Goal: Transaction & Acquisition: Purchase product/service

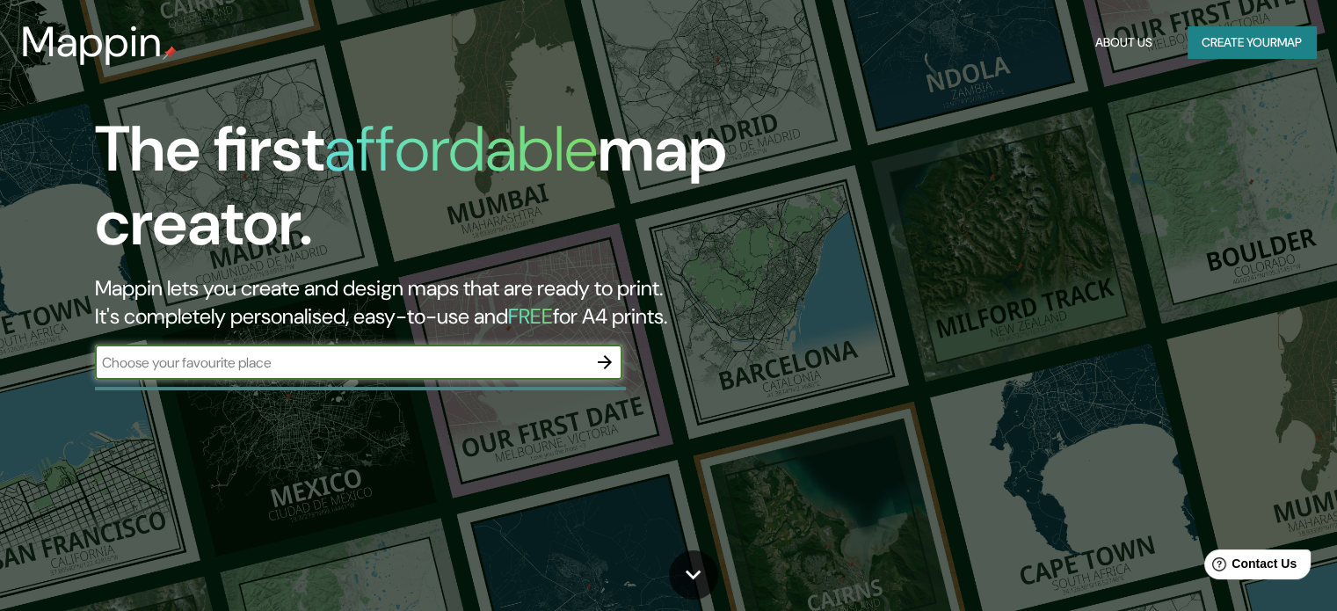
click at [521, 360] on input "text" at bounding box center [341, 363] width 492 height 20
click at [599, 359] on icon "button" at bounding box center [604, 362] width 21 height 21
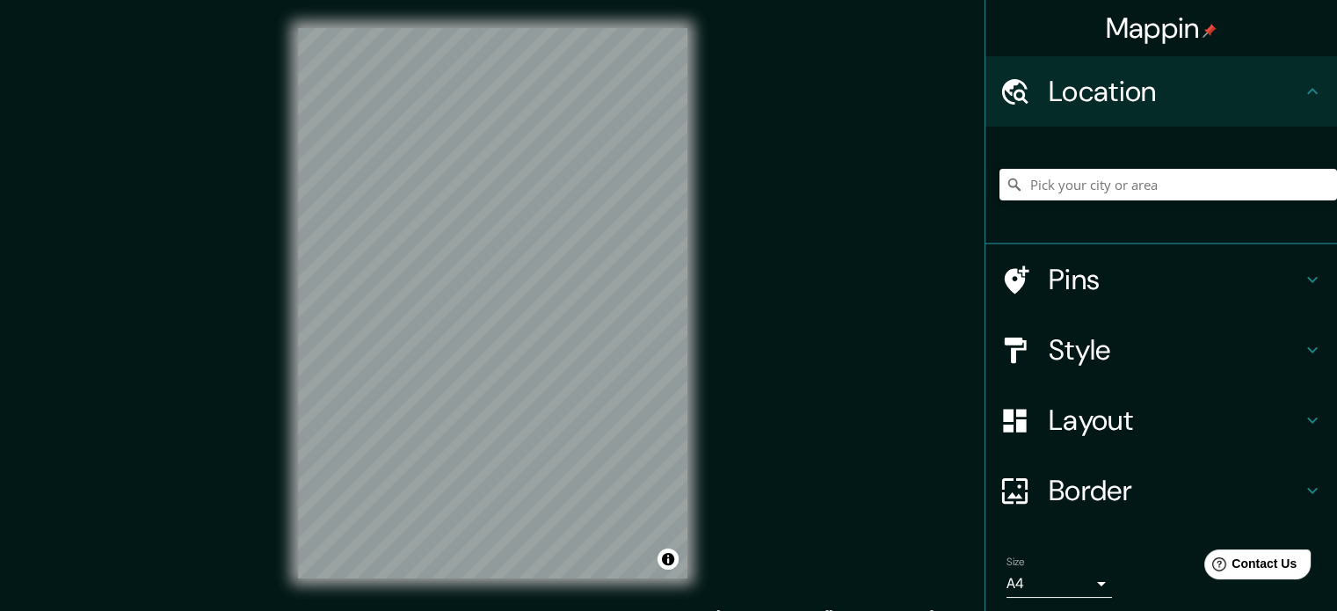
click at [1069, 187] on input "Pick your city or area" at bounding box center [1169, 185] width 338 height 32
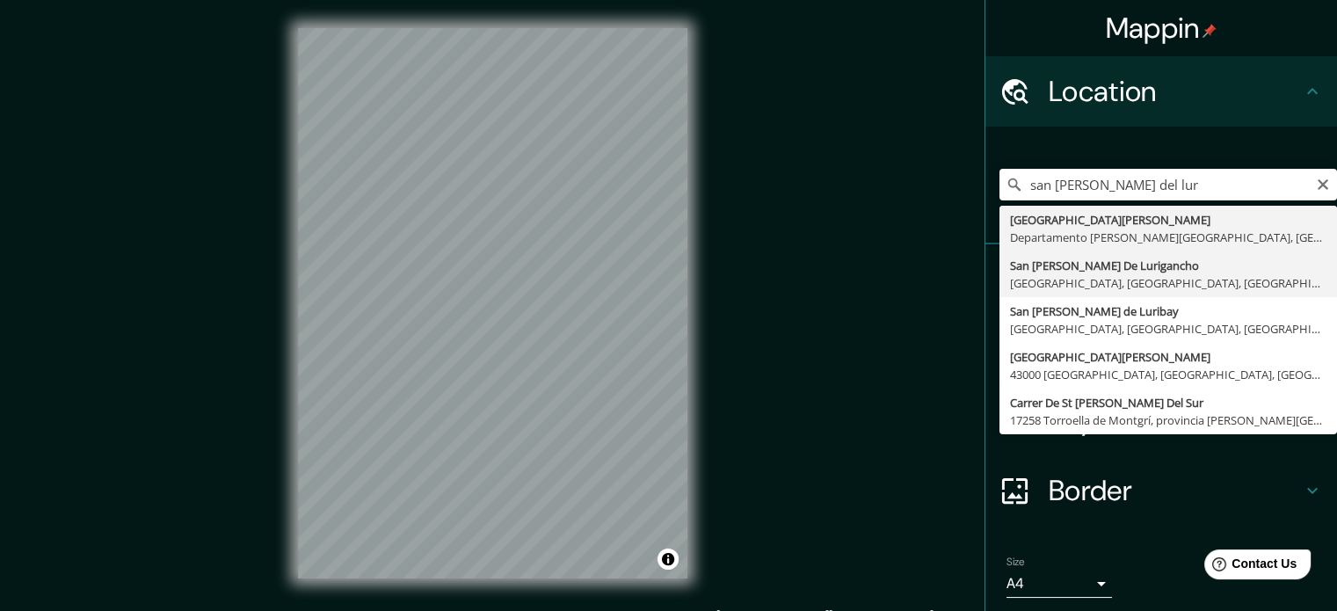
type input "San Juan De Lurigancho, Lima, Provincia de Lima, Perú"
